Goal: Task Accomplishment & Management: Complete application form

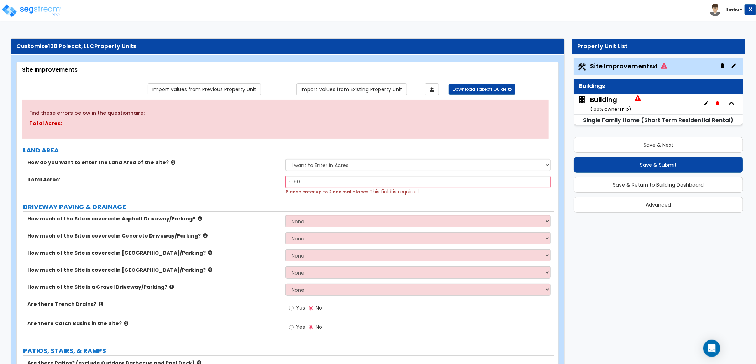
click at [248, 268] on label "How much of the Site is covered in [GEOGRAPHIC_DATA]/Parking?" at bounding box center [153, 269] width 253 height 7
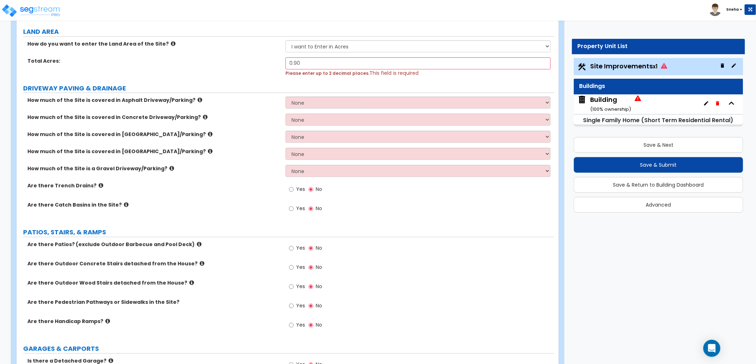
click at [612, 102] on div "Building ( 100 % ownership)" at bounding box center [610, 104] width 41 height 18
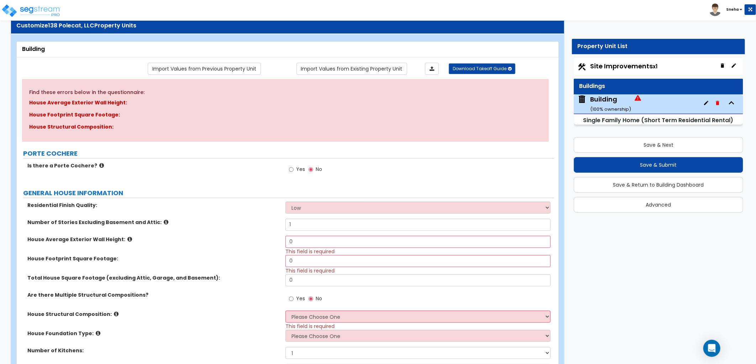
scroll to position [40, 0]
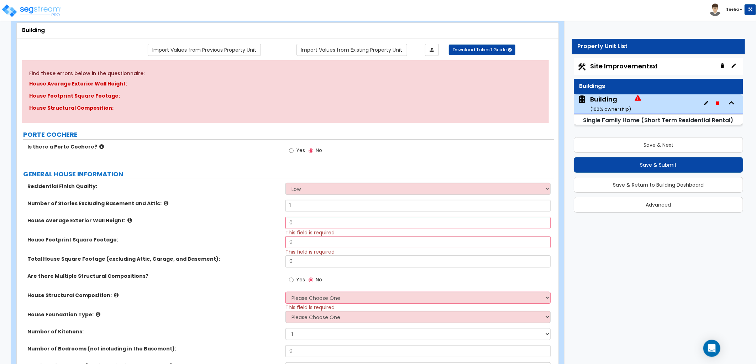
click at [296, 190] on select "Low Average High" at bounding box center [418, 189] width 265 height 12
select select "2"
click at [286, 183] on select "Low Average High" at bounding box center [418, 189] width 265 height 12
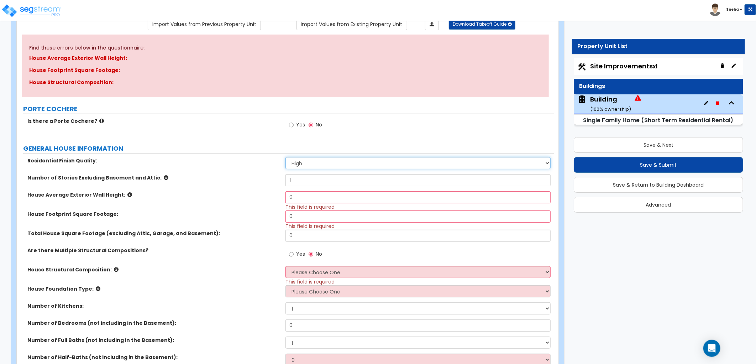
scroll to position [79, 0]
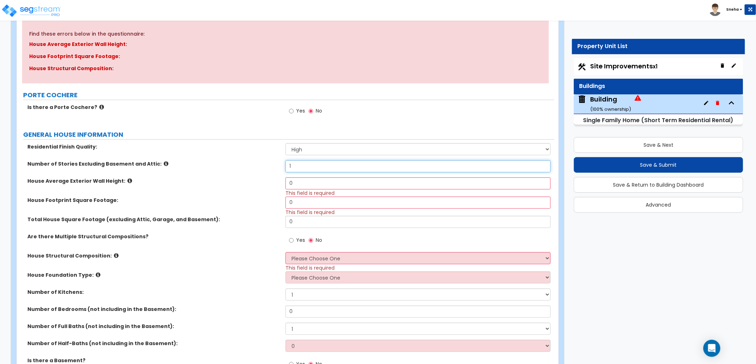
drag, startPoint x: 317, startPoint y: 166, endPoint x: 266, endPoint y: 162, distance: 51.4
click at [266, 162] on div "Number of Stories Excluding Basement and Attic: 1" at bounding box center [286, 168] width 538 height 17
click at [257, 190] on div "House Average Exterior Wall Height: 0 This field is required" at bounding box center [286, 186] width 538 height 19
drag, startPoint x: 307, startPoint y: 166, endPoint x: 264, endPoint y: 169, distance: 42.8
click at [264, 169] on div "Number of Stories Excluding Basement and Attic: 1" at bounding box center [286, 168] width 538 height 17
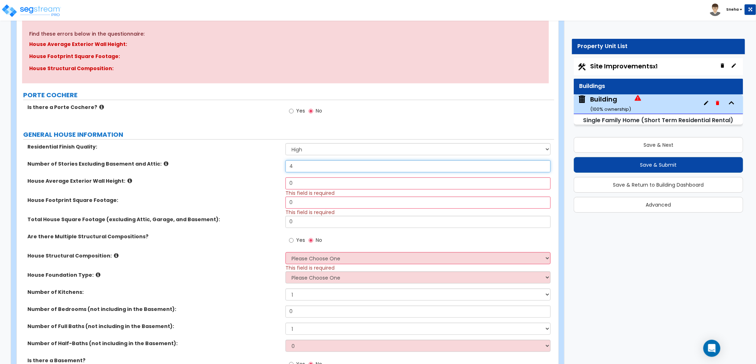
type input "4"
click at [262, 189] on div "House Average Exterior Wall Height: 0 This field is required" at bounding box center [286, 186] width 538 height 19
click at [127, 180] on icon at bounding box center [129, 180] width 5 height 5
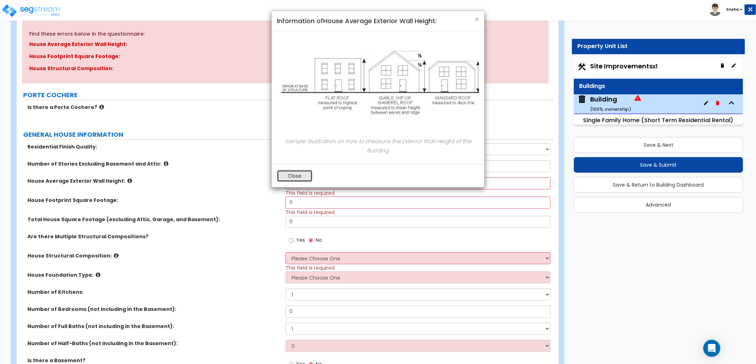
click at [286, 177] on button "Close" at bounding box center [295, 176] width 36 height 12
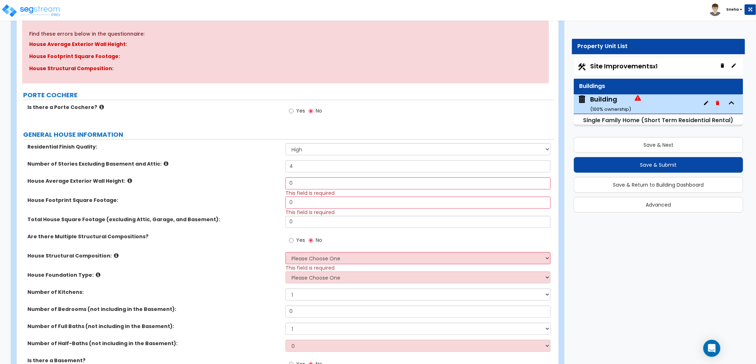
click at [308, 175] on div "Number of Stories Excluding Basement and Attic: 4" at bounding box center [286, 168] width 538 height 17
drag, startPoint x: 305, startPoint y: 181, endPoint x: 248, endPoint y: 180, distance: 57.0
click at [248, 180] on div "House Average Exterior Wall Height: 0 This field is required" at bounding box center [286, 186] width 538 height 19
type input "40"
click at [248, 180] on label "House Average Exterior Wall Height:" at bounding box center [153, 180] width 253 height 7
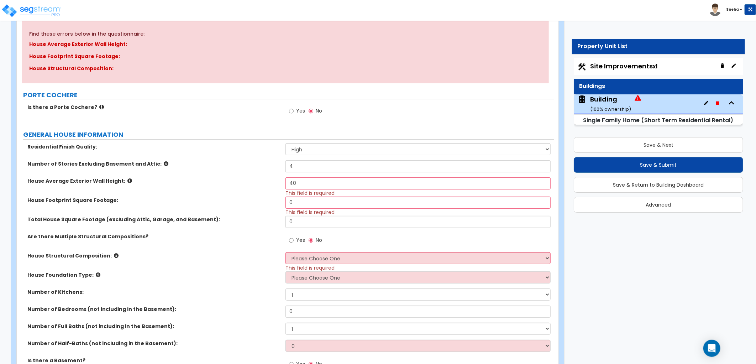
click at [216, 182] on label "House Average Exterior Wall Height:" at bounding box center [153, 180] width 253 height 7
click at [298, 202] on input "0" at bounding box center [418, 203] width 265 height 12
click at [273, 203] on label "House Footprint Square Footage:" at bounding box center [153, 200] width 253 height 7
drag, startPoint x: 300, startPoint y: 204, endPoint x: 273, endPoint y: 204, distance: 26.7
click at [273, 204] on div "House Footprint Square Footage: 0 This field is required" at bounding box center [286, 206] width 538 height 19
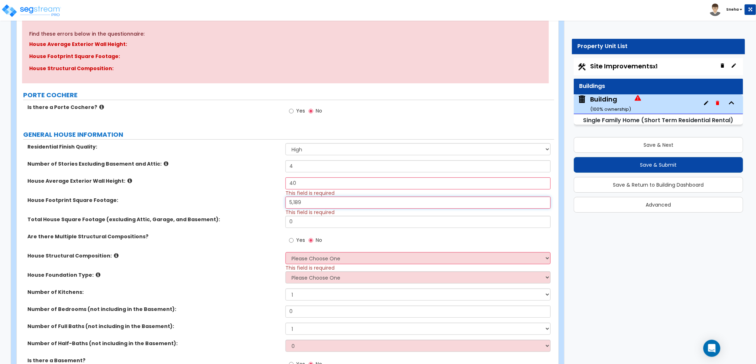
type input "5,189"
click at [277, 198] on label "House Footprint Square Footage:" at bounding box center [153, 200] width 253 height 7
click at [302, 220] on input "0" at bounding box center [418, 222] width 265 height 12
drag, startPoint x: 302, startPoint y: 220, endPoint x: 258, endPoint y: 221, distance: 43.8
click at [258, 221] on div "Total House Square Footage (excluding Attic, Garage, and Basement): 0" at bounding box center [286, 224] width 538 height 17
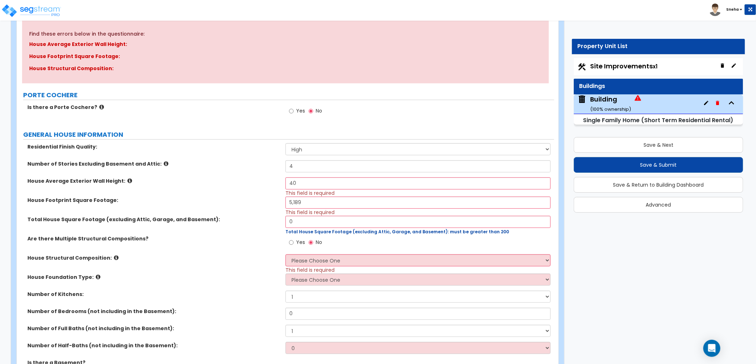
click at [244, 244] on div "Are there Multiple Structural Compositions? Yes No" at bounding box center [286, 244] width 538 height 19
drag, startPoint x: 293, startPoint y: 221, endPoint x: 278, endPoint y: 222, distance: 14.6
click at [278, 222] on div "Total House Square Footage (excluding Attic, Garage, and Basement): 0 Total Hou…" at bounding box center [286, 225] width 538 height 19
type input "11,744"
click at [269, 244] on div "Are there Multiple Structural Compositions? Yes No" at bounding box center [286, 244] width 538 height 19
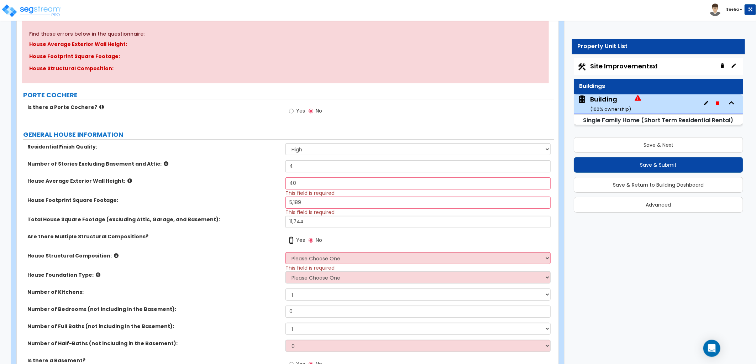
click at [293, 241] on input "Yes" at bounding box center [291, 240] width 5 height 8
radio input "true"
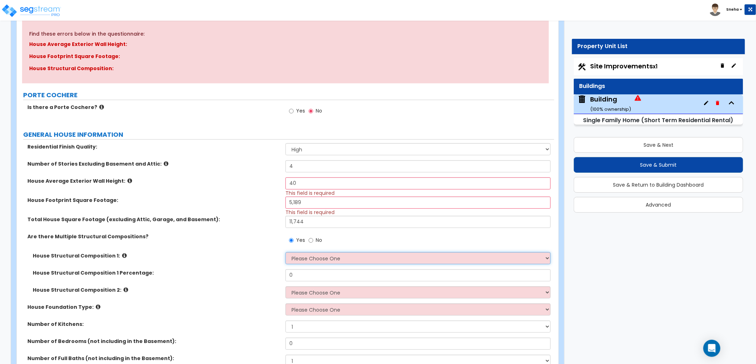
click at [305, 255] on select "Please Choose One Reinforced Concrete Structural Steel Brick Masonry CMU Masonr…" at bounding box center [418, 258] width 265 height 12
click at [276, 230] on div "Total House Square Footage (excluding Attic, Garage, and Basement): 11,744" at bounding box center [286, 224] width 538 height 17
click at [297, 254] on select "Please Choose One Reinforced Concrete Structural Steel Brick Masonry CMU Masonr…" at bounding box center [418, 258] width 265 height 12
select select "7"
click at [286, 252] on select "Please Choose One Reinforced Concrete Structural Steel Brick Masonry CMU Masonr…" at bounding box center [418, 258] width 265 height 12
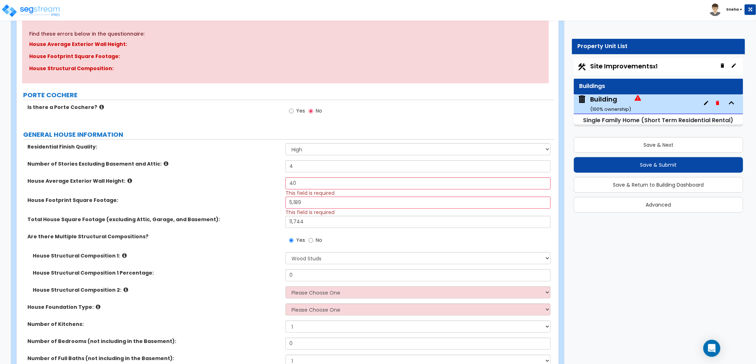
click at [122, 255] on icon at bounding box center [124, 255] width 5 height 5
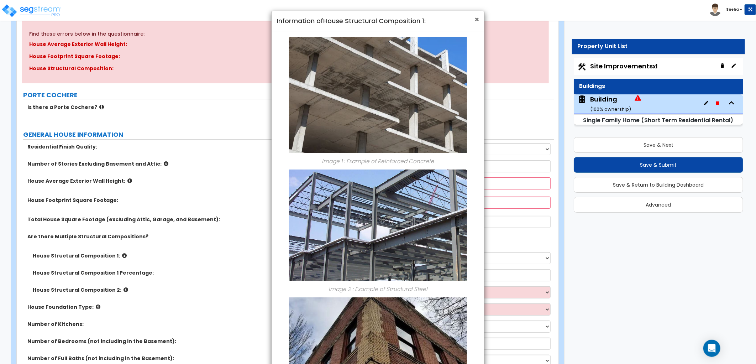
click at [478, 19] on span "×" at bounding box center [477, 19] width 5 height 10
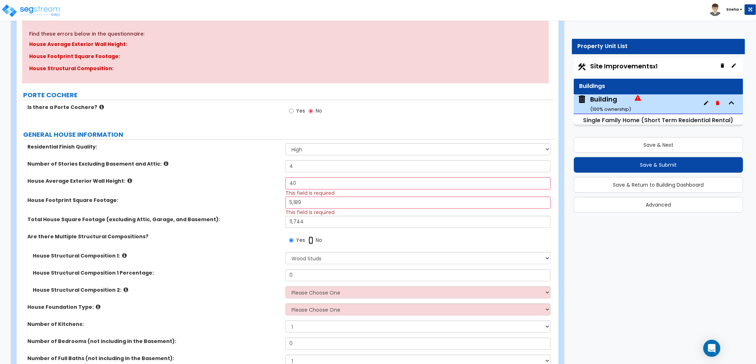
click at [312, 240] on input "No" at bounding box center [311, 240] width 5 height 8
radio input "false"
radio input "true"
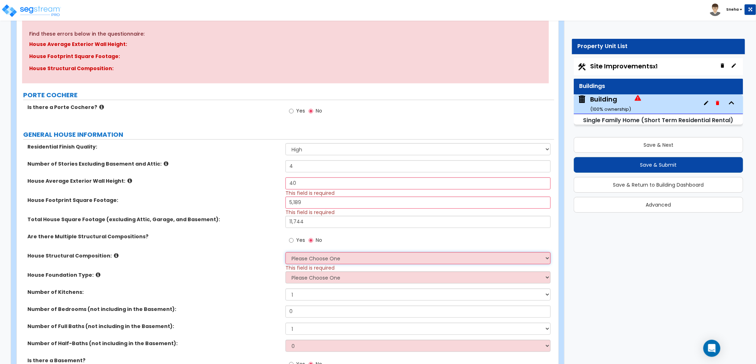
click at [310, 255] on select "Please Choose One Reinforced Concrete Structural Steel Brick Masonry CMU Masonr…" at bounding box center [418, 258] width 265 height 12
select select "7"
click at [286, 252] on select "Please Choose One Reinforced Concrete Structural Steel Brick Masonry CMU Masonr…" at bounding box center [418, 258] width 265 height 12
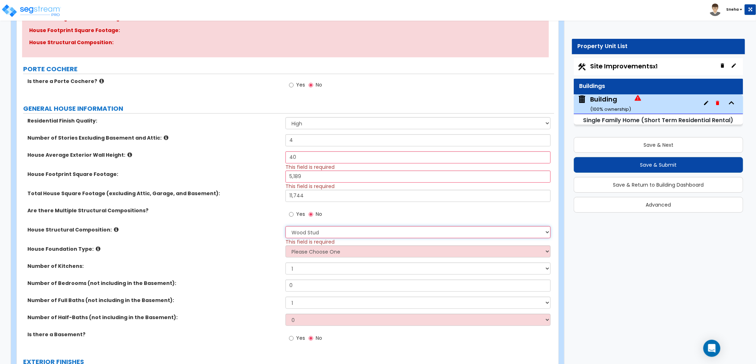
scroll to position [119, 0]
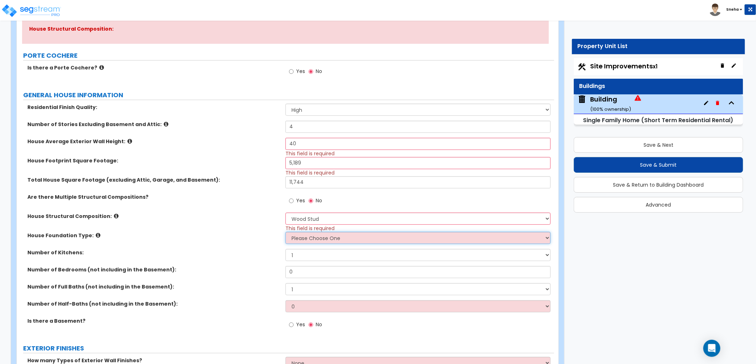
click at [305, 239] on select "Please Choose One Crawl Space Pier-Elevated First floor Slab on Grade" at bounding box center [418, 238] width 265 height 12
select select "3"
click at [286, 232] on select "Please Choose One Crawl Space Pier-Elevated First floor Slab on Grade" at bounding box center [418, 238] width 265 height 12
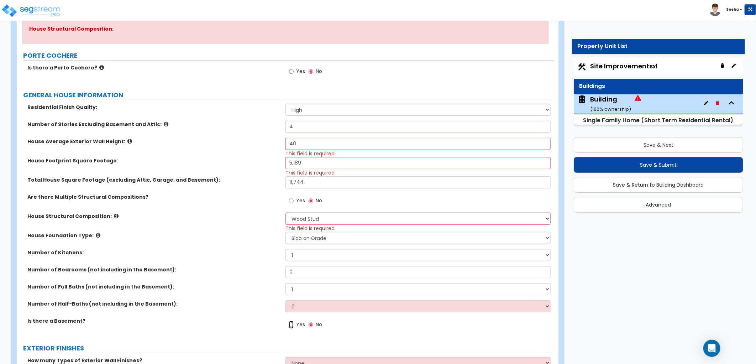
click at [289, 325] on input "Yes" at bounding box center [291, 325] width 5 height 8
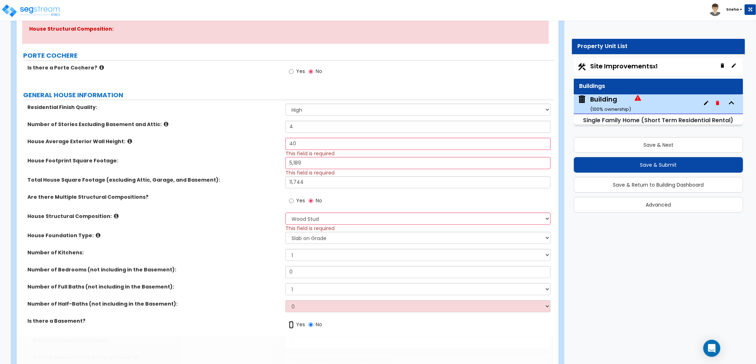
radio input "true"
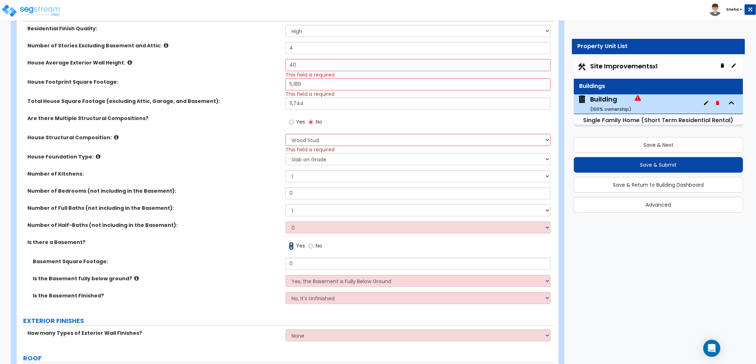
scroll to position [198, 0]
click at [300, 298] on select "No, It's Unfinished Yes, It's Finished" at bounding box center [418, 298] width 265 height 12
select select "1"
click at [286, 292] on select "No, It's Unfinished Yes, It's Finished" at bounding box center [418, 298] width 265 height 12
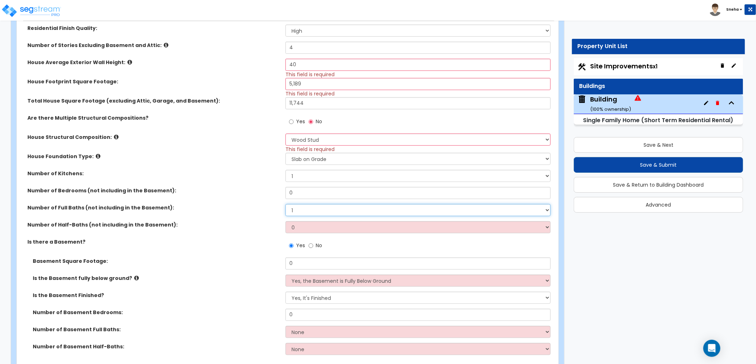
drag, startPoint x: 289, startPoint y: 215, endPoint x: 285, endPoint y: 216, distance: 4.1
click at [289, 215] on select "1 2 3 4 5 6 7 8 9 10" at bounding box center [418, 210] width 265 height 12
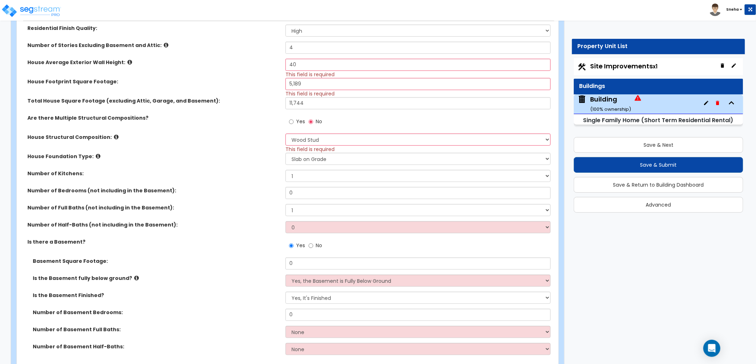
click at [205, 262] on label "Basement Square Footage:" at bounding box center [156, 260] width 247 height 7
drag, startPoint x: 300, startPoint y: 193, endPoint x: 287, endPoint y: 193, distance: 13.5
click at [287, 193] on input "0" at bounding box center [418, 193] width 265 height 12
type input "8"
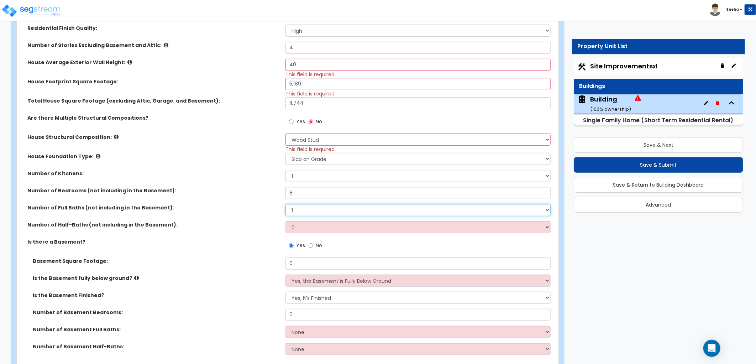
drag, startPoint x: 301, startPoint y: 207, endPoint x: 281, endPoint y: 209, distance: 20.7
click at [281, 209] on div "Number of Full Baths (not including in the Basement): 1 2 3 4 5 6 7 8 9 10" at bounding box center [286, 212] width 538 height 17
select select "8"
click at [286, 204] on select "1 2 3 4 5 6 7 8 9 10" at bounding box center [418, 210] width 265 height 12
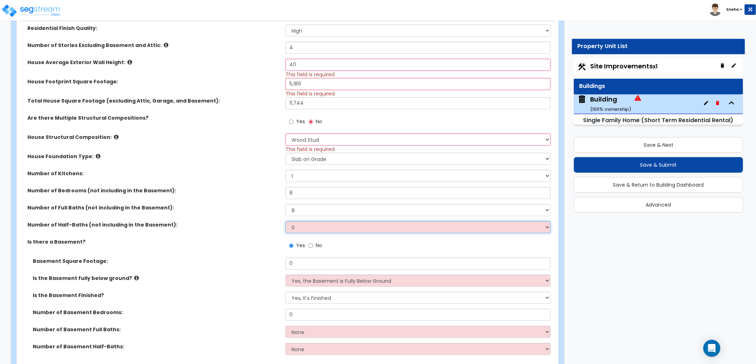
click at [300, 226] on select "0 1 2 3 4 5" at bounding box center [418, 227] width 265 height 12
select select "2"
click at [286, 221] on select "0 1 2 3 4 5" at bounding box center [418, 227] width 265 height 12
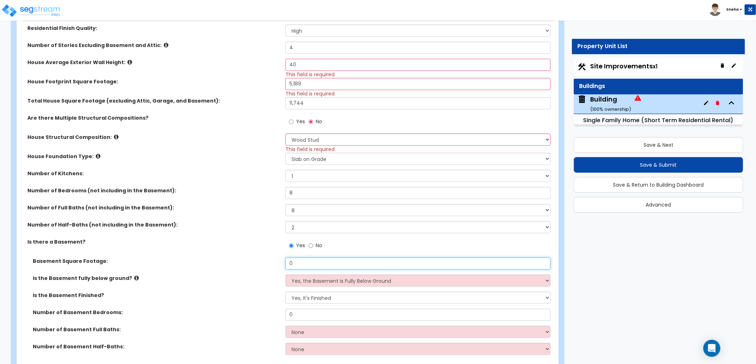
drag, startPoint x: 298, startPoint y: 263, endPoint x: 274, endPoint y: 262, distance: 23.2
click at [274, 262] on div "Basement Square Footage: 0" at bounding box center [286, 265] width 538 height 17
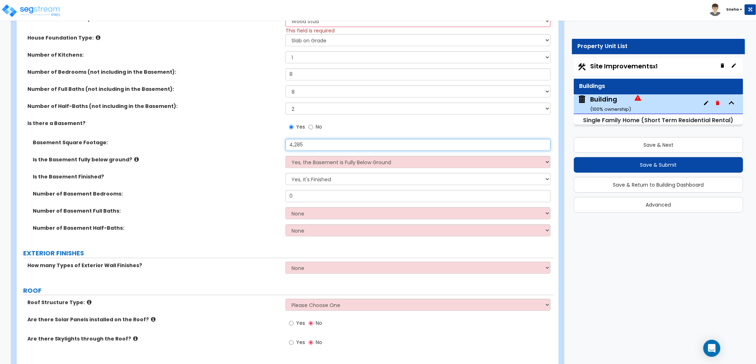
type input "4,285"
